Goal: Information Seeking & Learning: Compare options

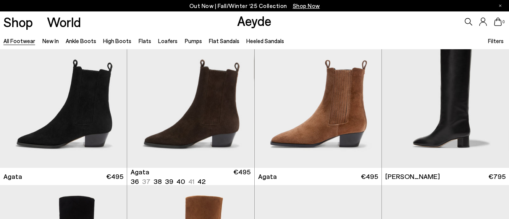
scroll to position [216, 0]
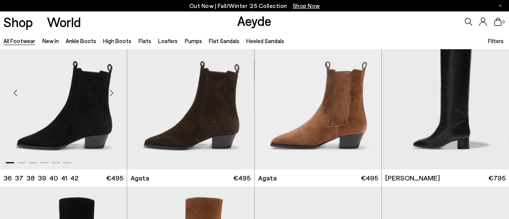
click at [111, 93] on div "Next slide" at bounding box center [111, 92] width 23 height 23
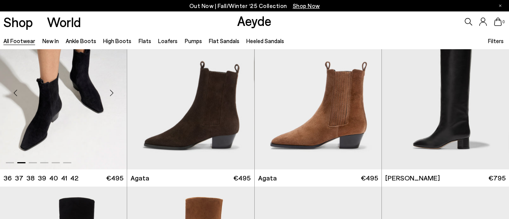
click at [111, 93] on div "Next slide" at bounding box center [111, 92] width 23 height 23
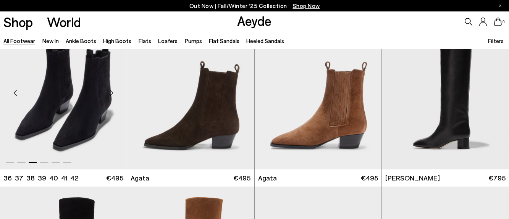
click at [111, 93] on div "Next slide" at bounding box center [111, 92] width 23 height 23
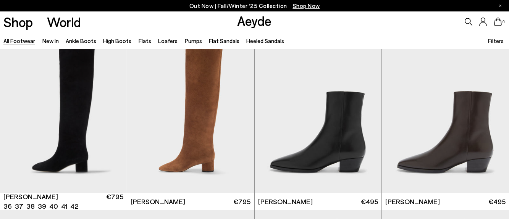
scroll to position [391, 0]
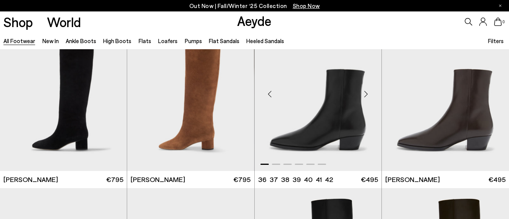
click at [368, 95] on div "Next slide" at bounding box center [366, 94] width 23 height 23
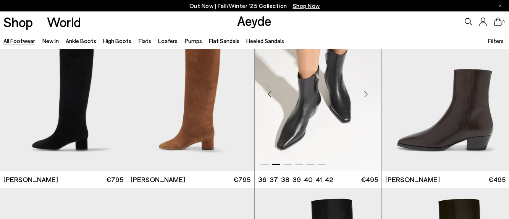
click at [368, 95] on div "Next slide" at bounding box center [366, 94] width 23 height 23
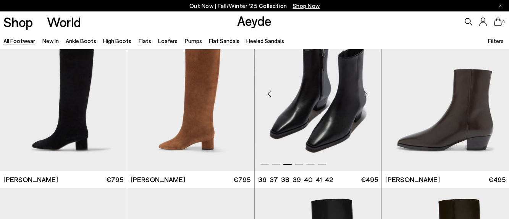
click at [368, 95] on div "Next slide" at bounding box center [366, 94] width 23 height 23
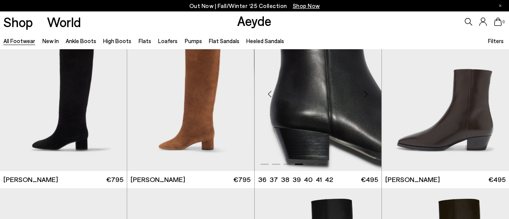
click at [368, 95] on div "Next slide" at bounding box center [366, 94] width 23 height 23
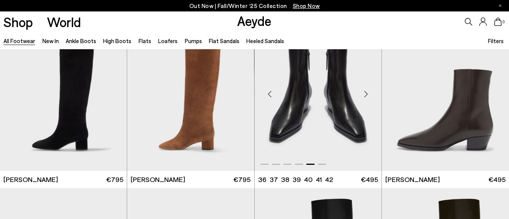
click at [368, 95] on div "Next slide" at bounding box center [366, 94] width 23 height 23
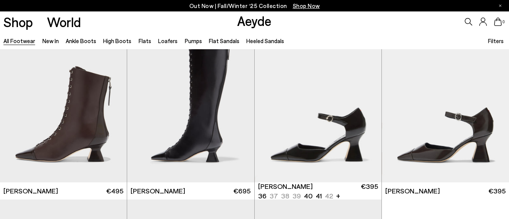
scroll to position [1087, 0]
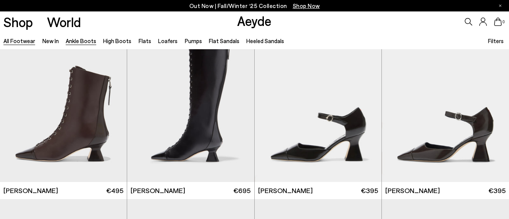
click at [73, 41] on link "Ankle Boots" at bounding box center [81, 40] width 31 height 7
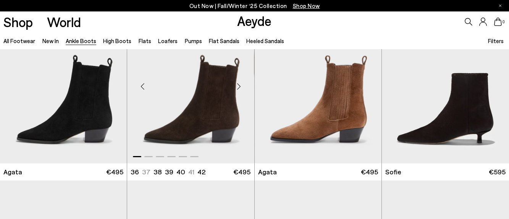
scroll to position [401, 0]
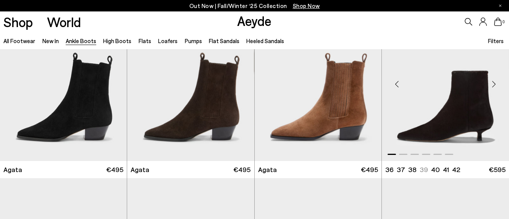
click at [398, 86] on div "Previous slide" at bounding box center [397, 84] width 23 height 23
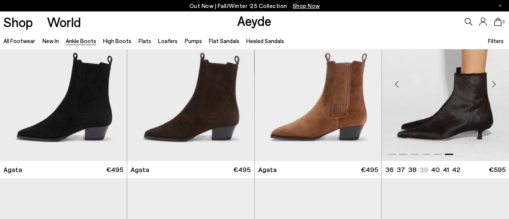
click at [398, 86] on div "Previous slide" at bounding box center [397, 84] width 23 height 23
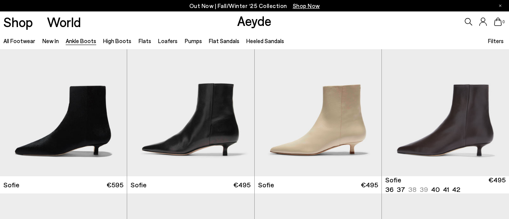
scroll to position [570, 0]
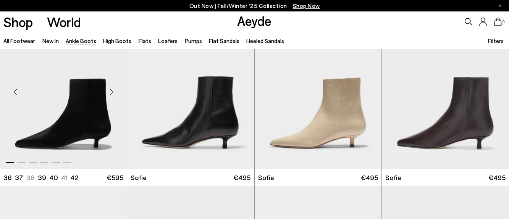
click at [112, 94] on div "Next slide" at bounding box center [111, 92] width 23 height 23
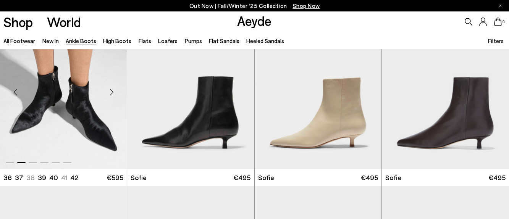
click at [112, 94] on div "Next slide" at bounding box center [111, 92] width 23 height 23
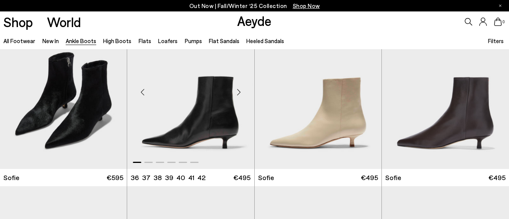
click at [241, 92] on div "Next slide" at bounding box center [239, 92] width 23 height 23
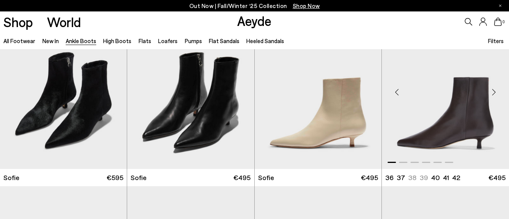
click at [395, 92] on div "Previous slide" at bounding box center [397, 92] width 23 height 23
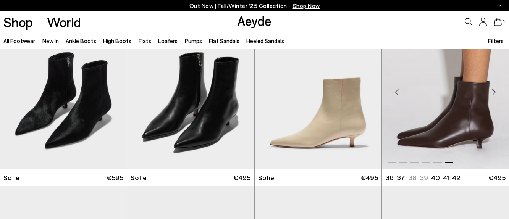
click at [395, 92] on div "Previous slide" at bounding box center [397, 92] width 23 height 23
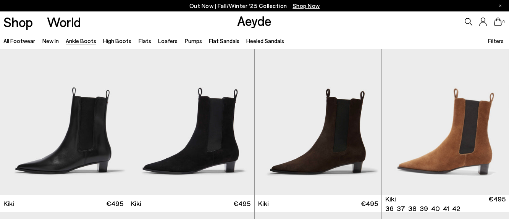
scroll to position [902, 0]
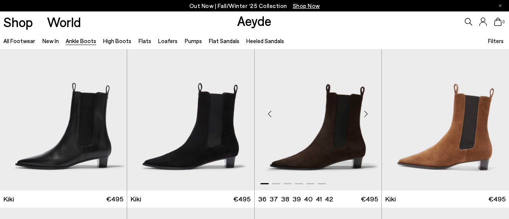
click at [367, 114] on div "Next slide" at bounding box center [366, 114] width 23 height 23
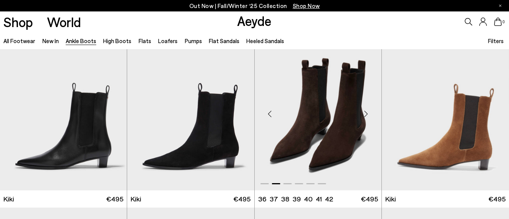
click at [367, 114] on div "Next slide" at bounding box center [366, 114] width 23 height 23
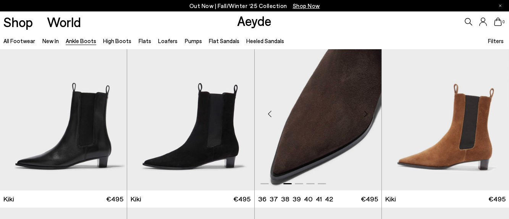
click at [367, 114] on div "Next slide" at bounding box center [366, 114] width 23 height 23
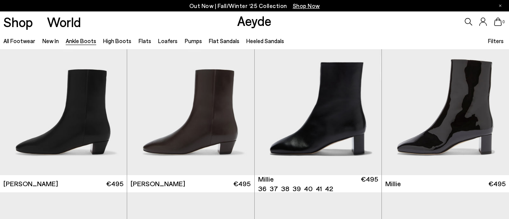
scroll to position [1271, 0]
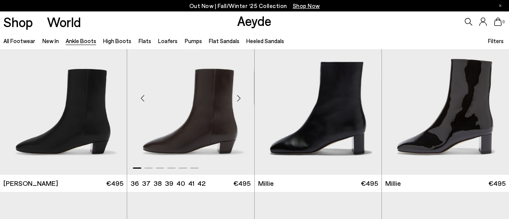
click at [240, 98] on div "Next slide" at bounding box center [239, 98] width 23 height 23
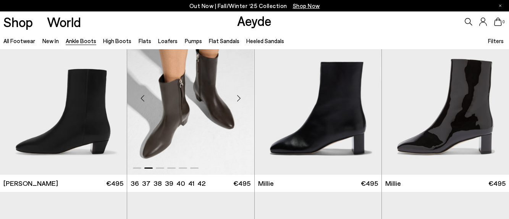
click at [240, 98] on div "Next slide" at bounding box center [239, 98] width 23 height 23
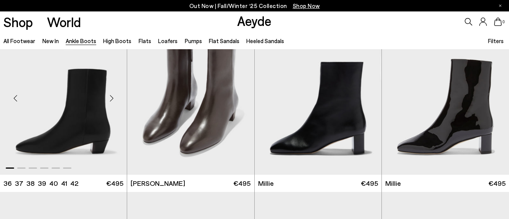
click at [112, 100] on div "Next slide" at bounding box center [111, 98] width 23 height 23
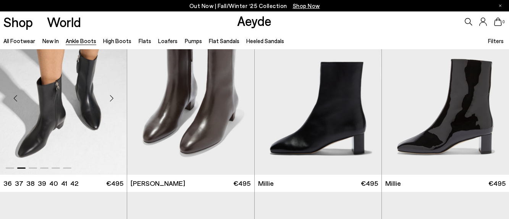
click at [112, 100] on div "Next slide" at bounding box center [111, 98] width 23 height 23
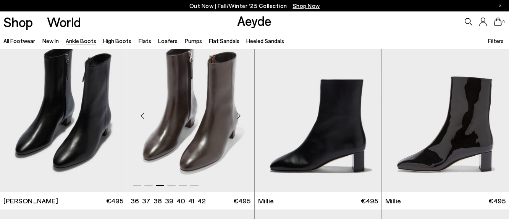
scroll to position [1250, 0]
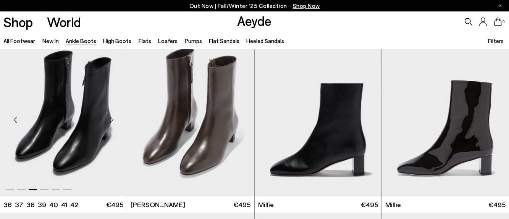
click at [113, 120] on div "Next slide" at bounding box center [111, 119] width 23 height 23
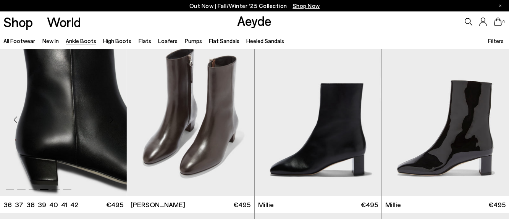
click at [113, 120] on div "Next slide" at bounding box center [111, 119] width 23 height 23
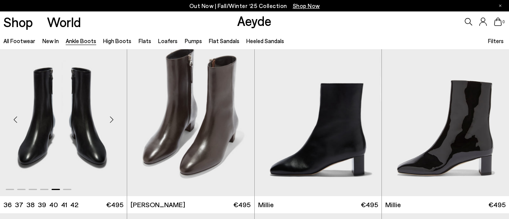
click at [113, 120] on div "Next slide" at bounding box center [111, 119] width 23 height 23
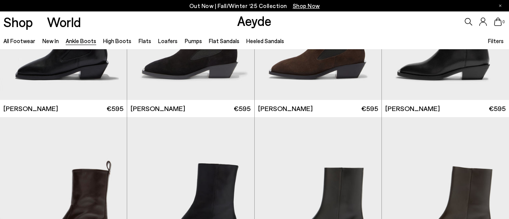
scroll to position [2317, 0]
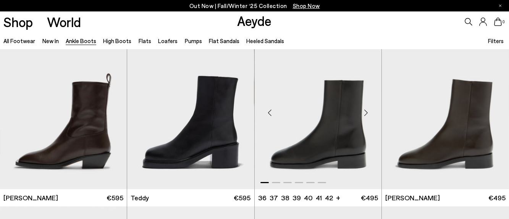
click at [367, 113] on div "Next slide" at bounding box center [366, 112] width 23 height 23
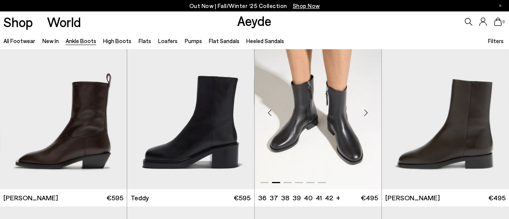
click at [367, 113] on div "Next slide" at bounding box center [366, 112] width 23 height 23
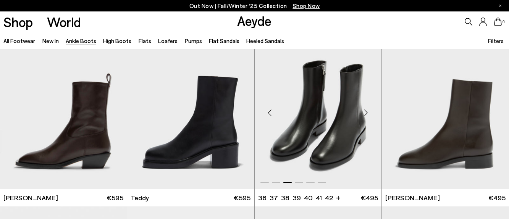
click at [367, 113] on div "Next slide" at bounding box center [366, 112] width 23 height 23
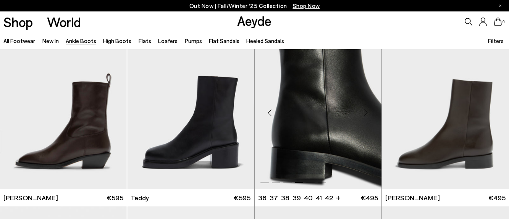
click at [367, 113] on div "Next slide" at bounding box center [366, 112] width 23 height 23
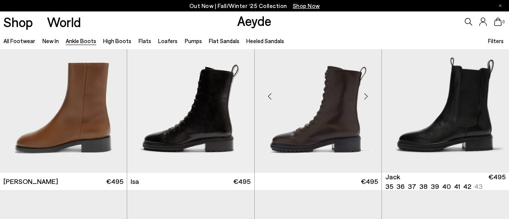
scroll to position [2512, 0]
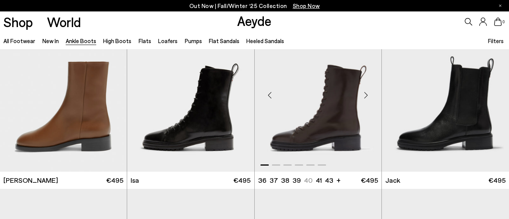
click at [367, 97] on div "Next slide" at bounding box center [366, 95] width 23 height 23
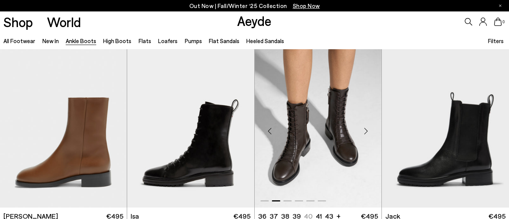
scroll to position [2473, 0]
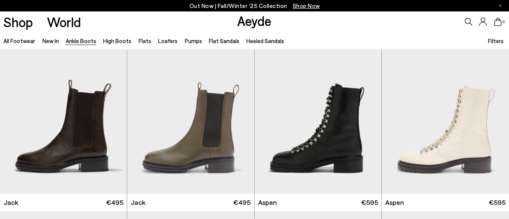
scroll to position [2668, 0]
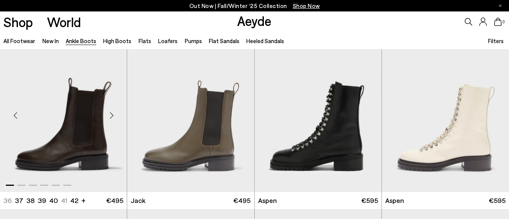
click at [116, 116] on div "Next slide" at bounding box center [111, 115] width 23 height 23
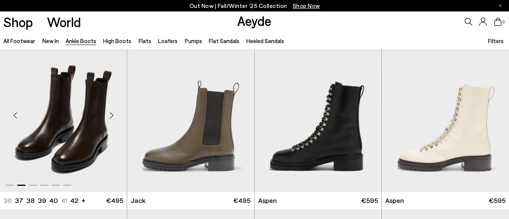
click at [116, 116] on div "Next slide" at bounding box center [111, 115] width 23 height 23
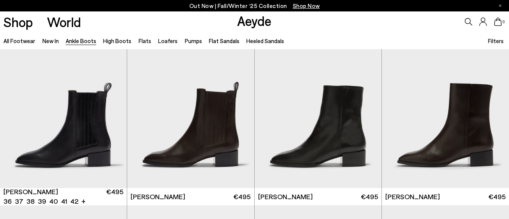
scroll to position [3002, 0]
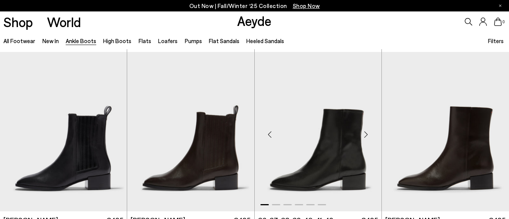
click at [367, 133] on div "Next slide" at bounding box center [366, 134] width 23 height 23
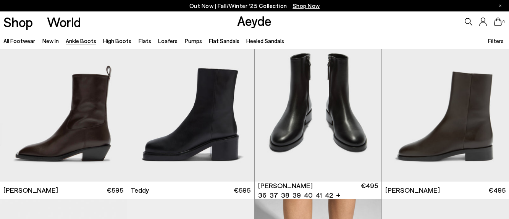
scroll to position [2326, 0]
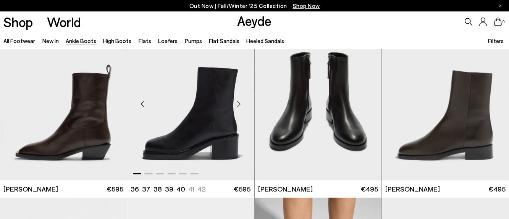
click at [240, 104] on div "Next slide" at bounding box center [239, 103] width 23 height 23
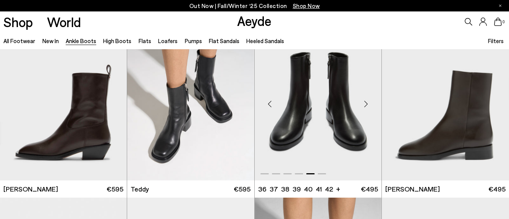
click at [301, 117] on img "5 / 6" at bounding box center [318, 101] width 127 height 160
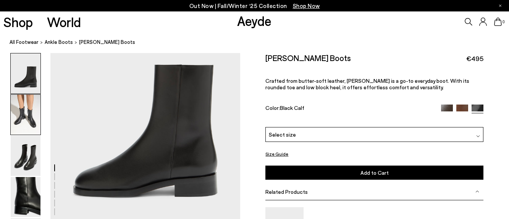
click at [21, 112] on img at bounding box center [26, 115] width 30 height 40
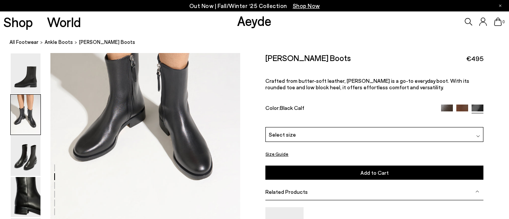
scroll to position [336, 0]
click at [23, 148] on img at bounding box center [26, 156] width 30 height 40
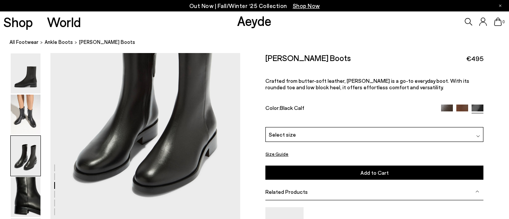
scroll to position [584, 0]
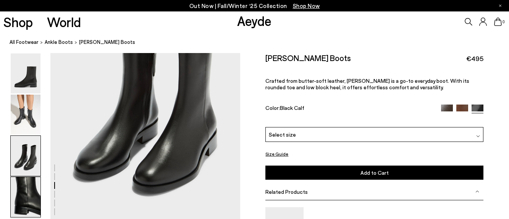
click at [31, 195] on img at bounding box center [26, 197] width 30 height 40
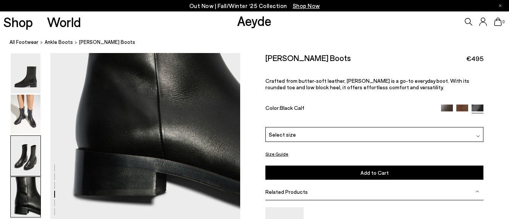
click at [25, 151] on img at bounding box center [26, 156] width 30 height 40
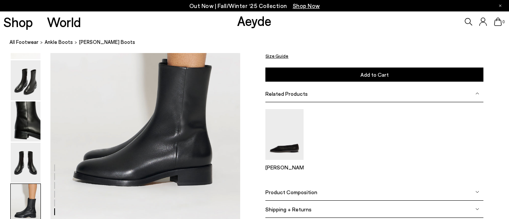
scroll to position [1352, 0]
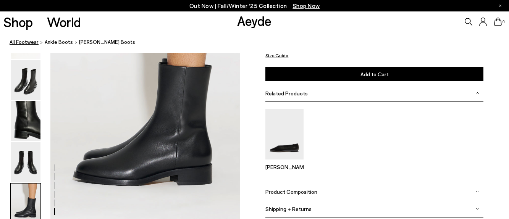
click at [21, 40] on link "All Footwear" at bounding box center [24, 42] width 29 height 8
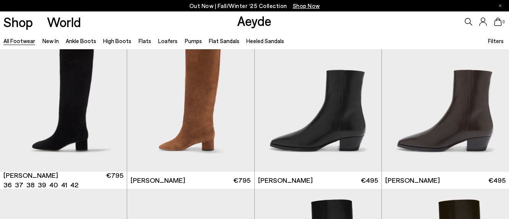
scroll to position [407, 0]
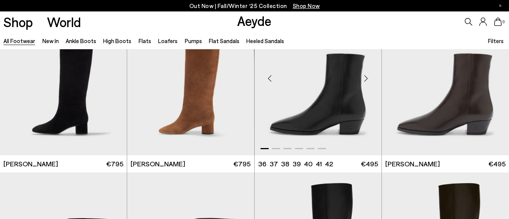
click at [368, 79] on div "Next slide" at bounding box center [366, 78] width 23 height 23
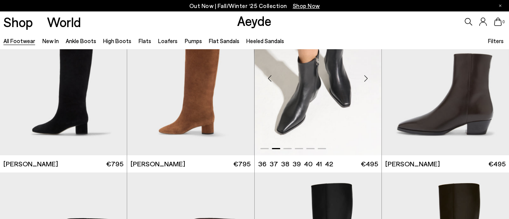
click at [368, 79] on div "Next slide" at bounding box center [366, 78] width 23 height 23
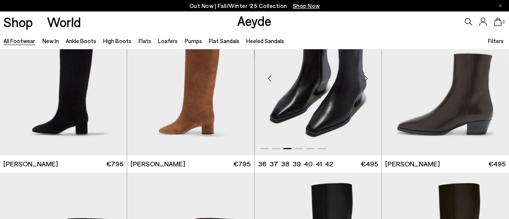
click at [368, 79] on div "Next slide" at bounding box center [366, 78] width 23 height 23
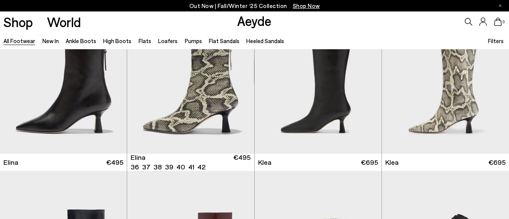
scroll to position [826, 0]
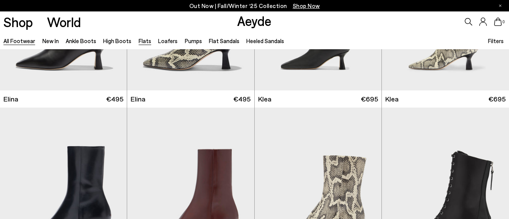
click at [144, 42] on link "Flats" at bounding box center [145, 40] width 13 height 7
click at [166, 41] on link "Loafers" at bounding box center [167, 40] width 19 height 7
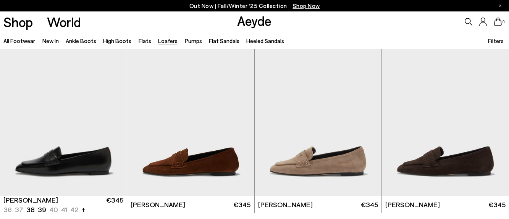
scroll to position [1254, 0]
